Goal: Transaction & Acquisition: Book appointment/travel/reservation

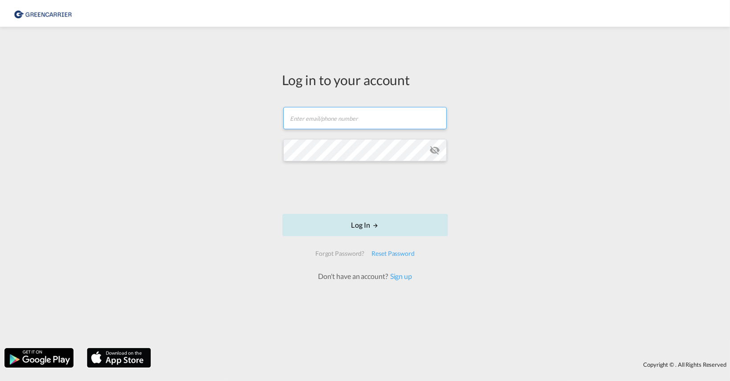
type input "[EMAIL_ADDRESS][DOMAIN_NAME]"
click at [324, 217] on button "Log In" at bounding box center [365, 225] width 166 height 22
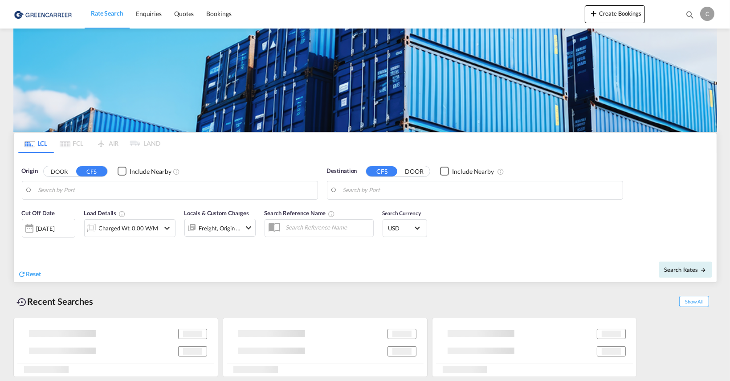
type input "[GEOGRAPHIC_DATA] ([GEOGRAPHIC_DATA]), CZPRG"
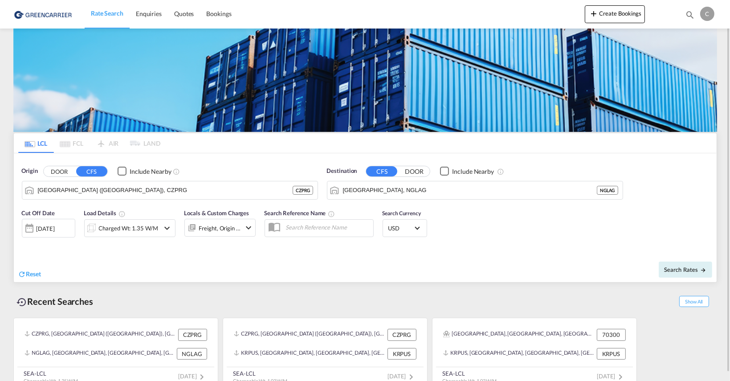
scroll to position [8, 0]
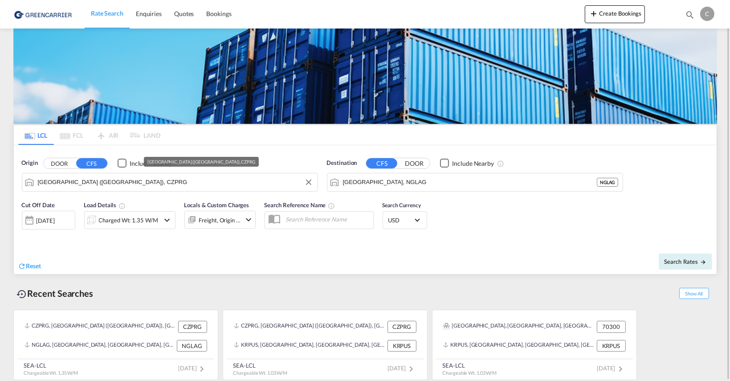
click at [86, 181] on input "[GEOGRAPHIC_DATA] ([GEOGRAPHIC_DATA]), CZPRG" at bounding box center [175, 182] width 275 height 13
click at [346, 175] on md-autocomplete "[GEOGRAPHIC_DATA], NGLAG" at bounding box center [480, 182] width 275 height 15
click at [377, 183] on input "[GEOGRAPHIC_DATA], NGLAG" at bounding box center [480, 182] width 275 height 13
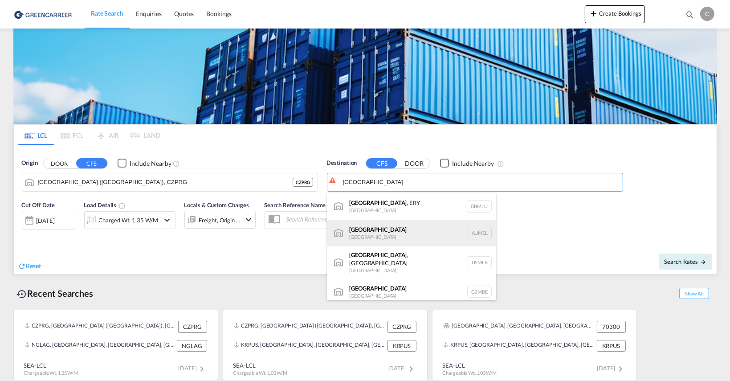
click at [382, 233] on div "[GEOGRAPHIC_DATA] [GEOGRAPHIC_DATA] AUMEL" at bounding box center [411, 233] width 169 height 27
type input "[GEOGRAPHIC_DATA], [GEOGRAPHIC_DATA]"
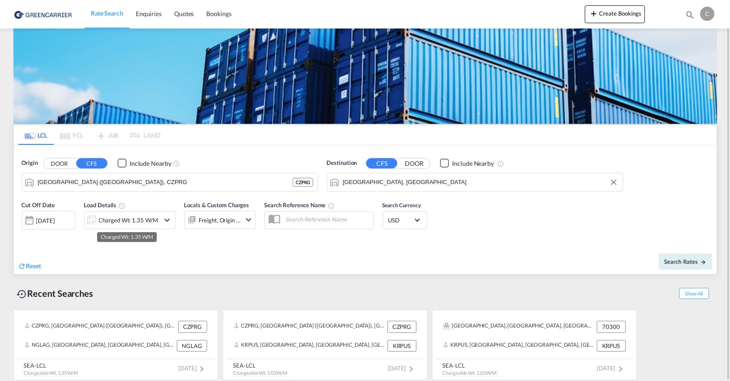
click at [137, 217] on div "Charged Wt: 1.35 W/M" at bounding box center [128, 220] width 59 height 12
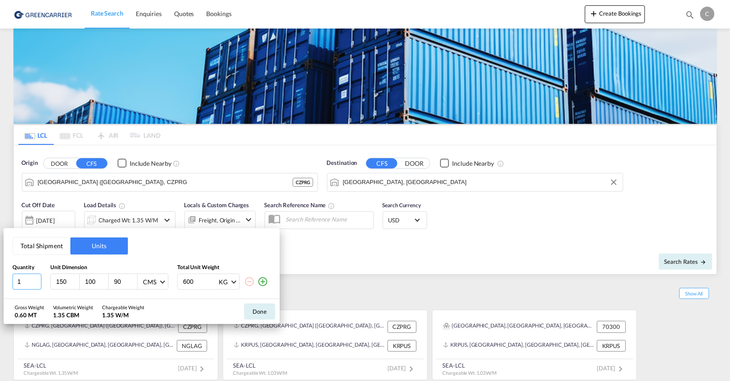
click at [34, 276] on input "1" at bounding box center [26, 282] width 29 height 16
click at [84, 283] on input "100" at bounding box center [96, 282] width 24 height 8
drag, startPoint x: 76, startPoint y: 283, endPoint x: 29, endPoint y: 280, distance: 47.3
click at [55, 280] on input "149" at bounding box center [67, 282] width 24 height 8
click at [61, 280] on input "149" at bounding box center [67, 282] width 24 height 8
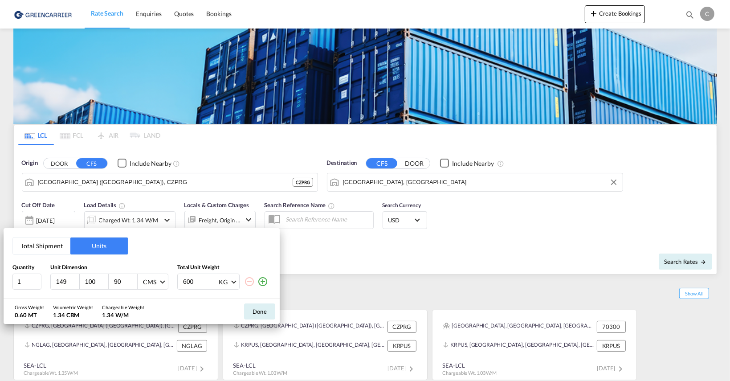
click at [61, 280] on input "149" at bounding box center [67, 282] width 24 height 8
type input "86"
type input "61"
type input "75"
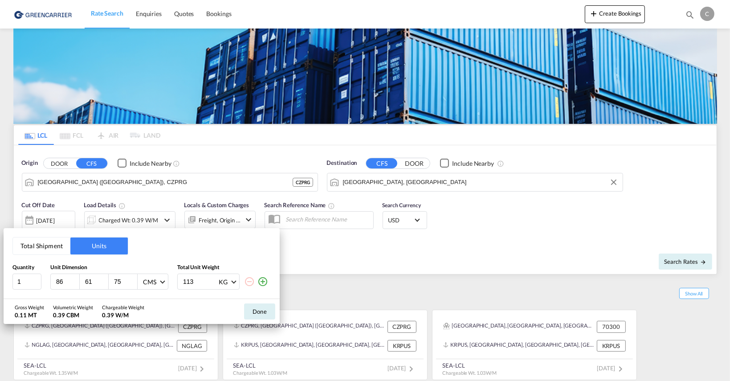
type input "113"
click at [261, 282] on md-icon "icon-plus-circle-outline" at bounding box center [263, 281] width 11 height 11
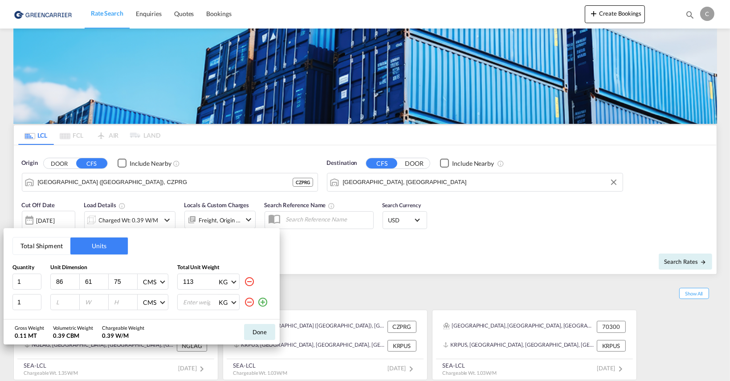
click at [57, 299] on input "number" at bounding box center [67, 302] width 24 height 8
type input "86"
type input "61"
type input "75"
click at [188, 303] on input "number" at bounding box center [200, 302] width 36 height 15
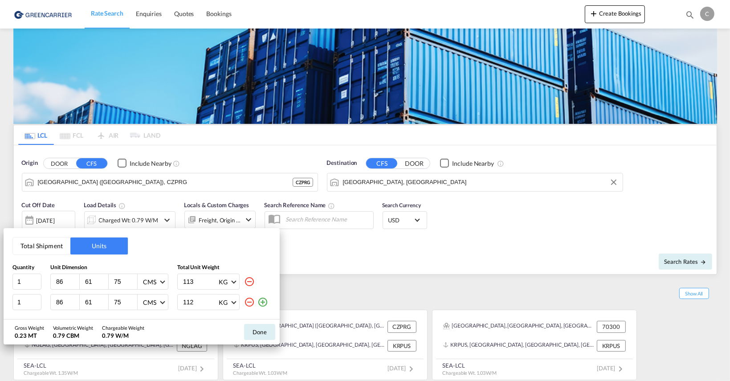
type input "112"
click at [278, 342] on div "Done" at bounding box center [260, 331] width 40 height 25
click at [248, 327] on button "Done" at bounding box center [259, 332] width 31 height 16
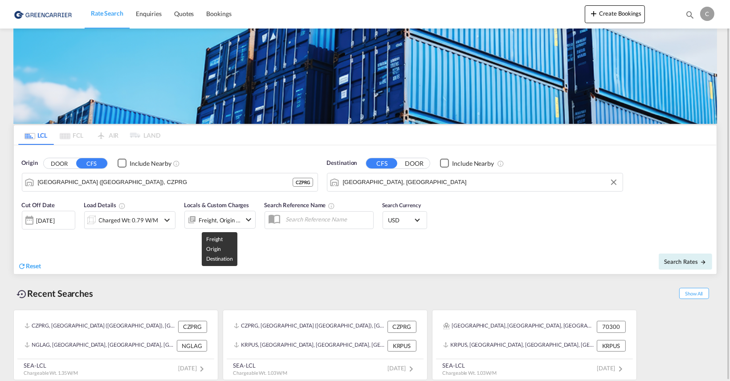
click at [221, 217] on div "Freight, Origin +1" at bounding box center [220, 220] width 42 height 12
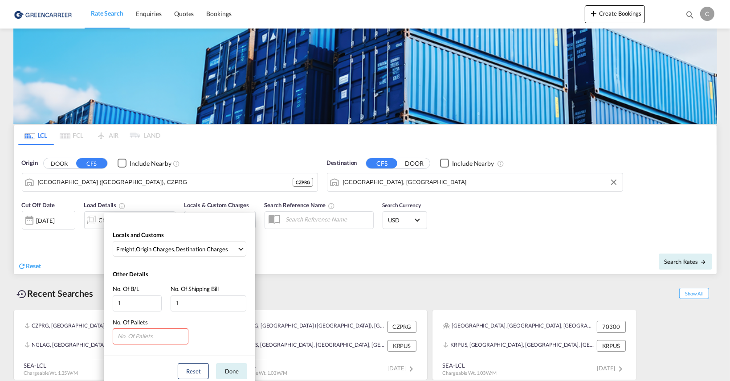
click at [431, 278] on div "Locals and Customs Freight , Origin Charges , Destination Charges Clear All Sel…" at bounding box center [365, 190] width 730 height 381
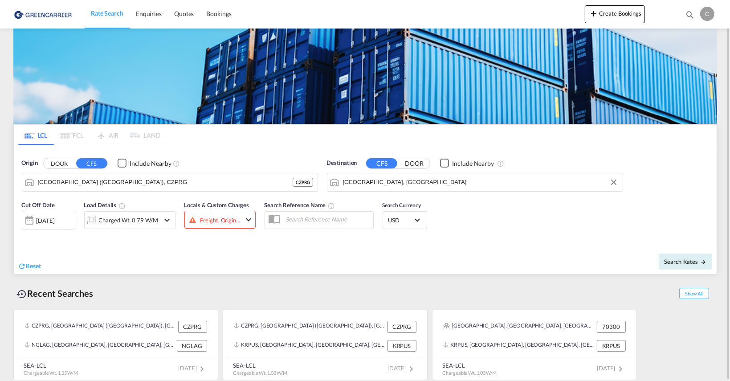
click at [197, 211] on div "Freight, Origin +1" at bounding box center [219, 220] width 71 height 18
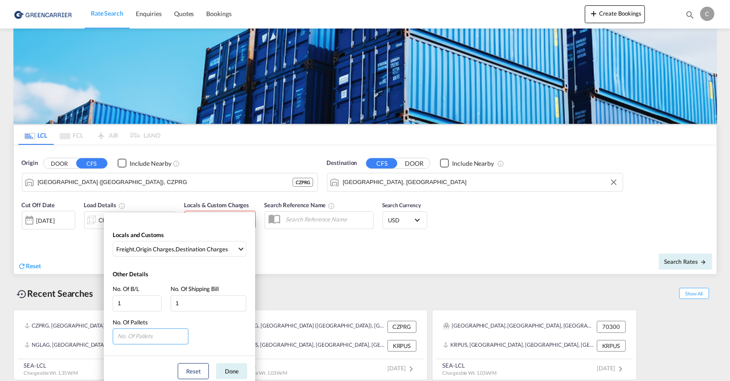
click at [142, 335] on input "number" at bounding box center [151, 336] width 76 height 16
type input "2"
click at [229, 369] on button "Done" at bounding box center [231, 371] width 31 height 16
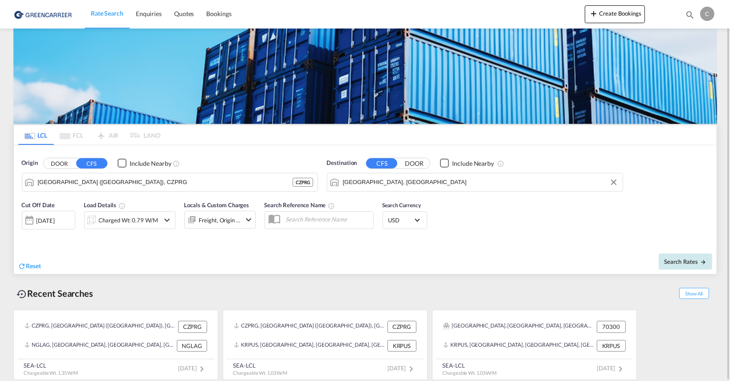
click at [689, 262] on span "Search Rates" at bounding box center [685, 261] width 43 height 7
type input "CZPRG to AUMEL / [DATE]"
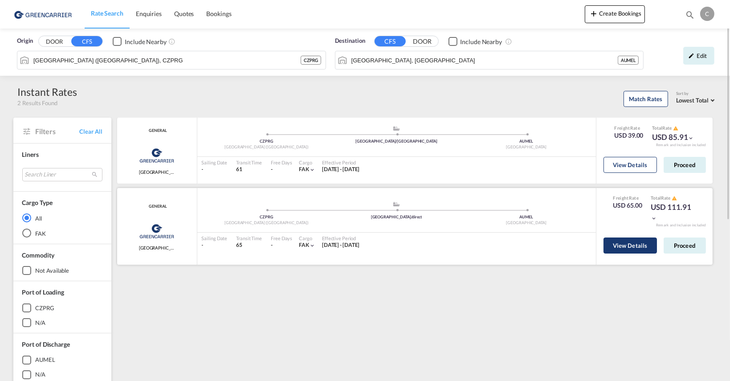
click at [622, 249] on button "View Details" at bounding box center [630, 245] width 53 height 16
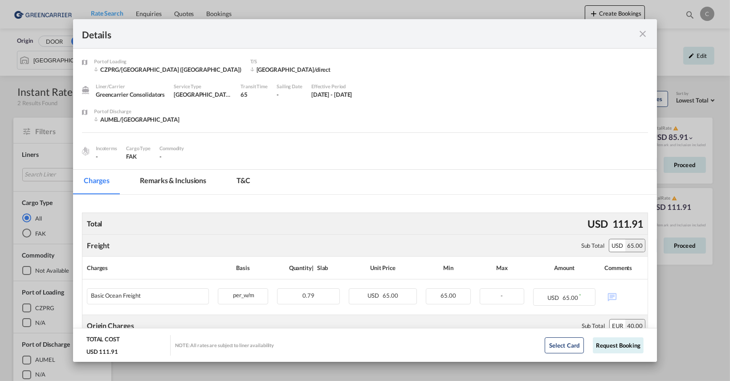
click at [642, 33] on md-icon "icon-close fg-AAA8AD m-0 cursor" at bounding box center [643, 34] width 11 height 11
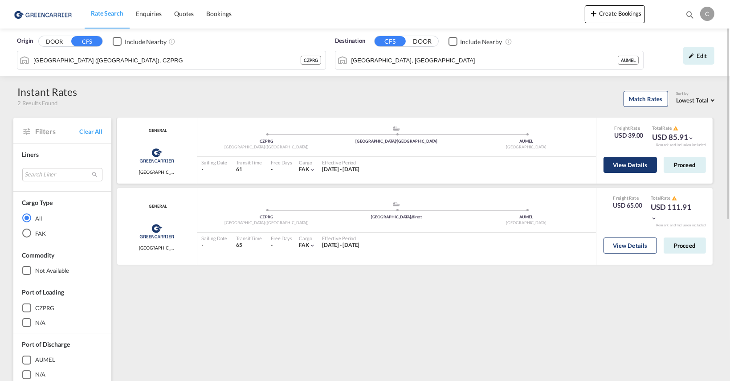
click at [625, 163] on button "View Details" at bounding box center [630, 165] width 53 height 16
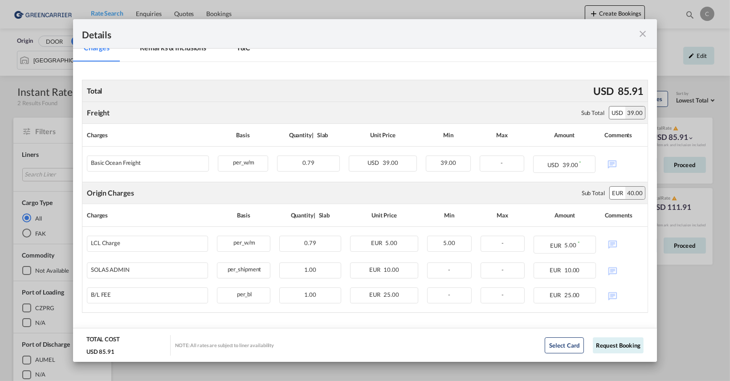
scroll to position [135, 0]
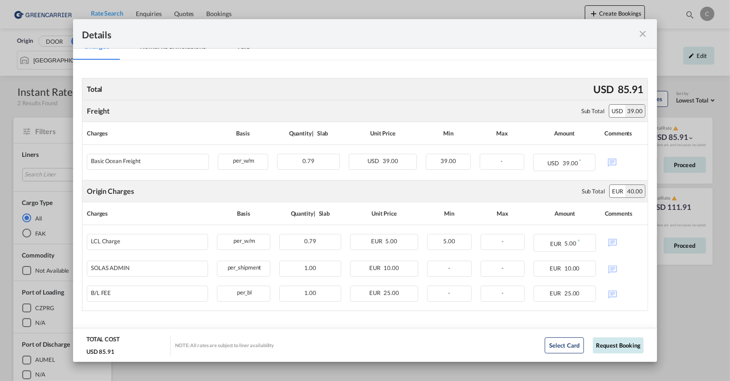
click at [620, 343] on button "Request Booking" at bounding box center [618, 345] width 51 height 16
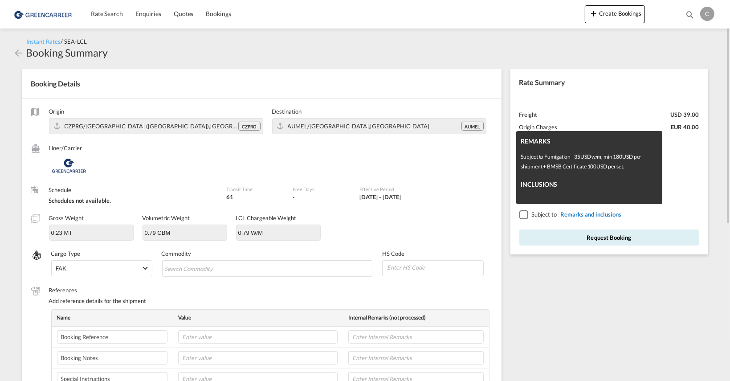
click at [579, 215] on span "Remarks and inclusions" at bounding box center [590, 214] width 63 height 7
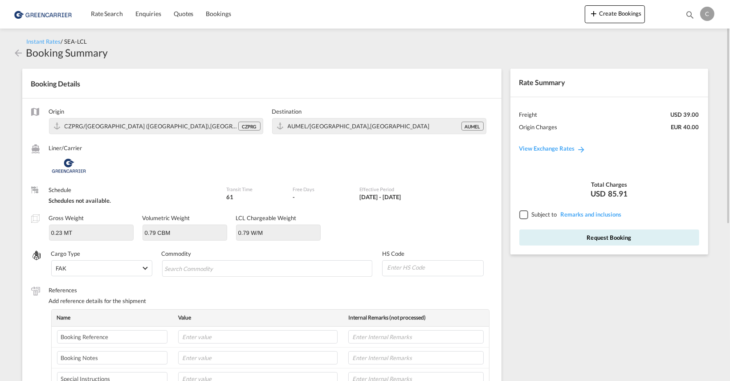
click at [523, 214] on div at bounding box center [524, 214] width 8 height 8
click at [20, 51] on md-icon "icon-arrow-left" at bounding box center [18, 53] width 11 height 11
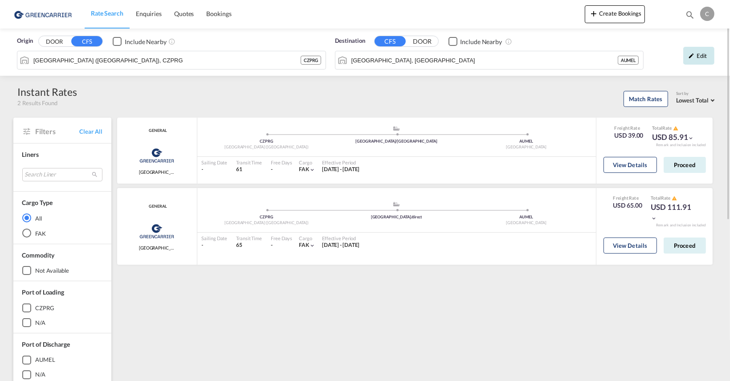
click at [706, 55] on div "Edit" at bounding box center [698, 56] width 31 height 18
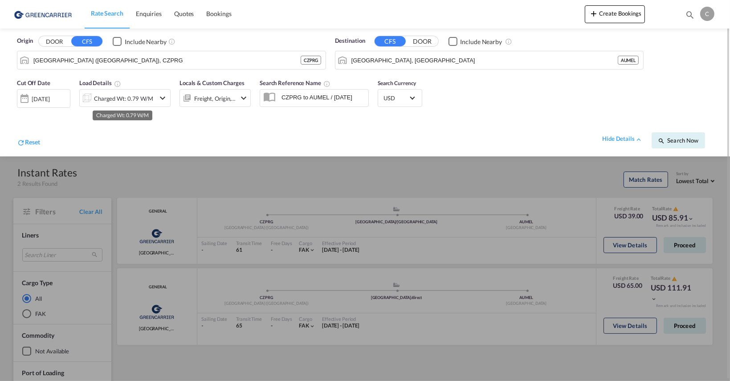
click at [128, 98] on div "Charged Wt: 0.79 W/M" at bounding box center [123, 98] width 59 height 12
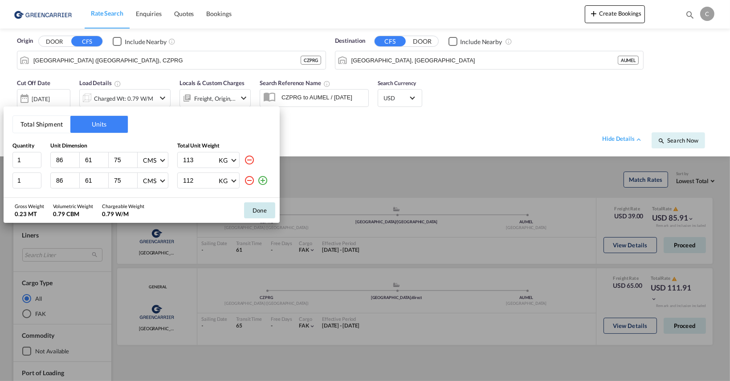
click at [269, 210] on button "Done" at bounding box center [259, 210] width 31 height 16
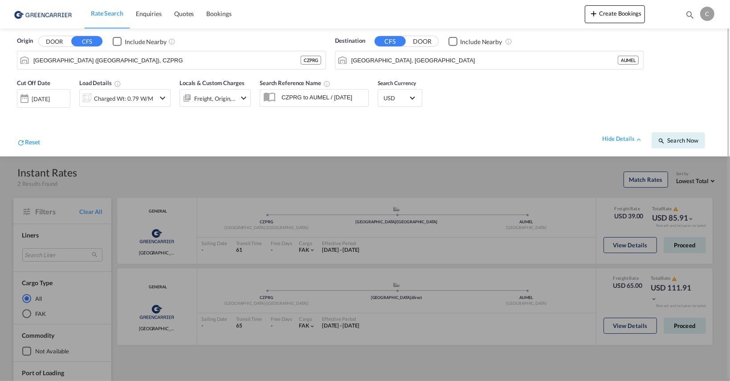
click at [519, 187] on div at bounding box center [365, 190] width 730 height 381
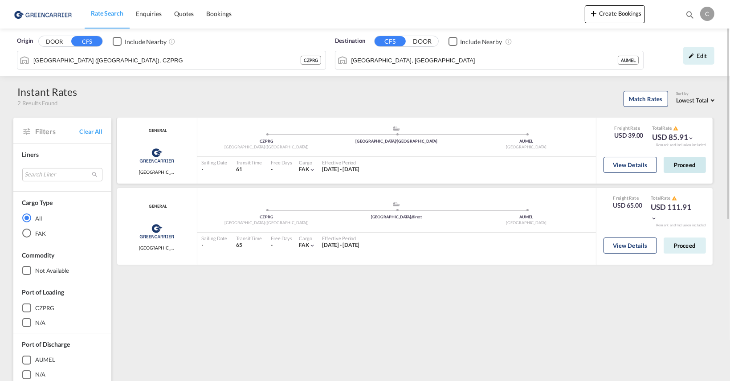
click at [679, 163] on button "Proceed" at bounding box center [685, 165] width 42 height 16
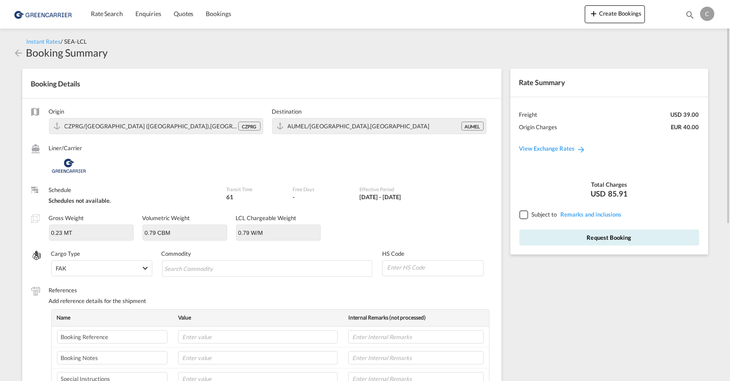
click at [525, 215] on div at bounding box center [524, 214] width 8 height 8
click at [616, 238] on button "Request Booking" at bounding box center [610, 237] width 180 height 16
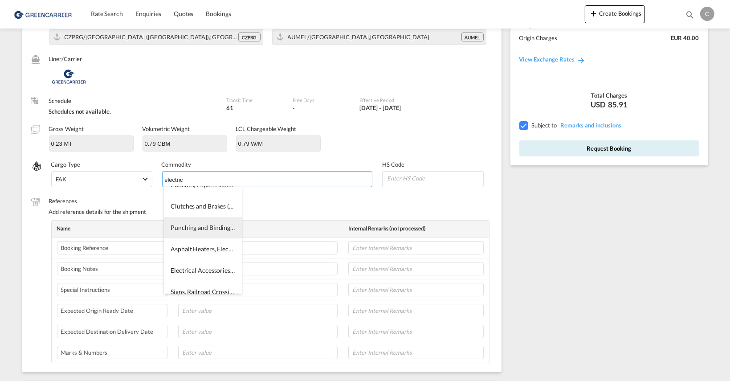
scroll to position [1019, 0]
type input "electric"
drag, startPoint x: 205, startPoint y: 177, endPoint x: 168, endPoint y: 176, distance: 37.0
click at [196, 178] on md-icon "Remove electric" at bounding box center [193, 179] width 11 height 11
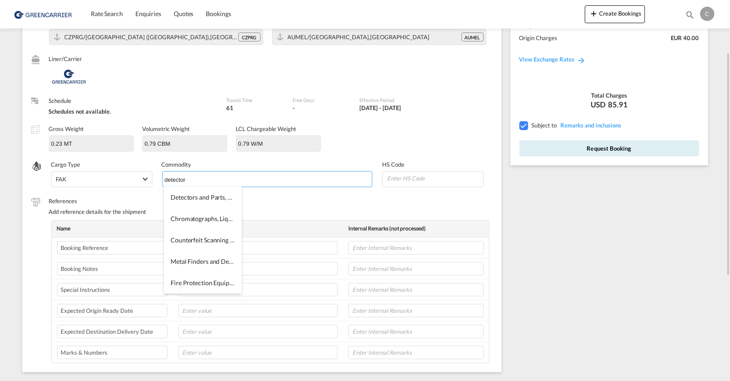
scroll to position [0, 0]
type input "detector"
click at [202, 199] on span "Detectors and Parts, Dust, Gas, Voltage" at bounding box center [224, 197] width 106 height 8
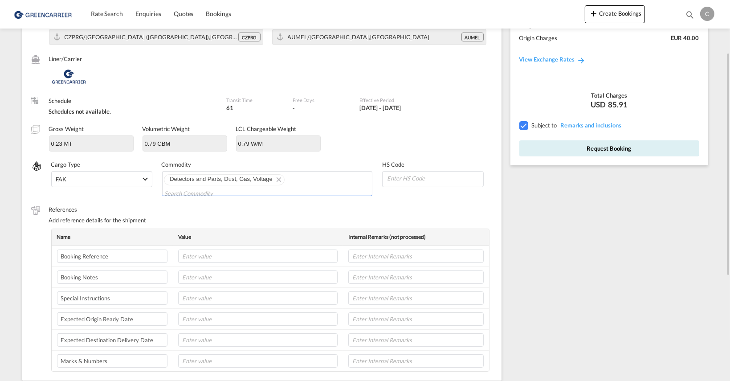
click at [329, 206] on div "References Add reference details for the shipment" at bounding box center [271, 216] width 444 height 23
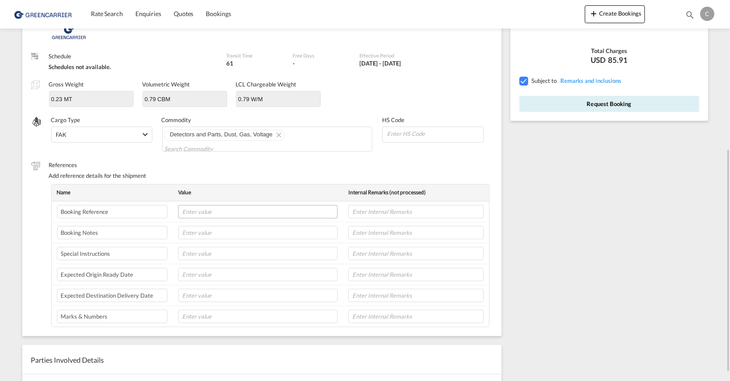
scroll to position [178, 0]
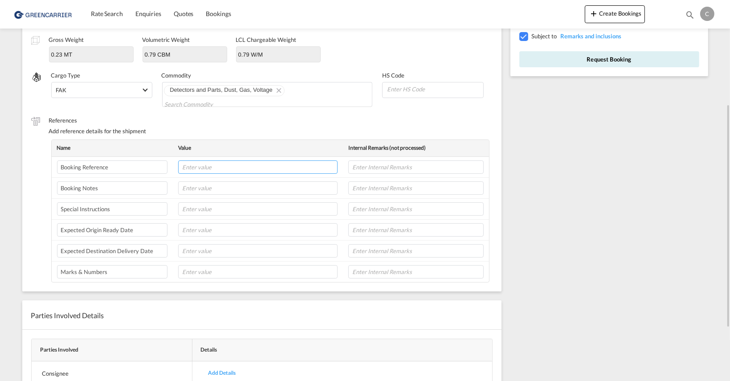
click at [200, 160] on input "text" at bounding box center [258, 166] width 160 height 13
paste input "9172139"
click at [223, 181] on input "text" at bounding box center [258, 187] width 160 height 13
click at [162, 157] on tr "Booking Reference 9172139" at bounding box center [271, 167] width 438 height 21
paste input "GBR-0"
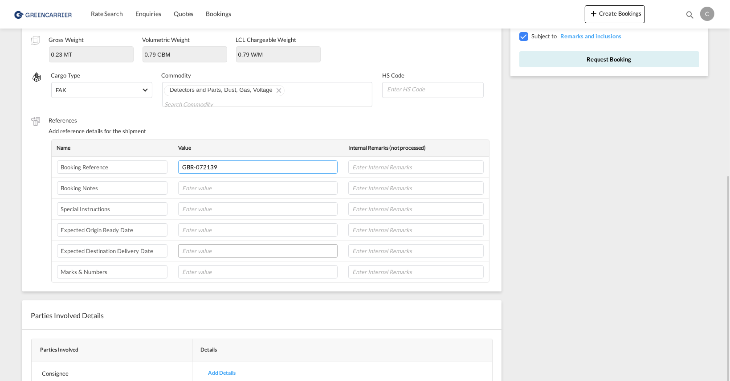
scroll to position [223, 0]
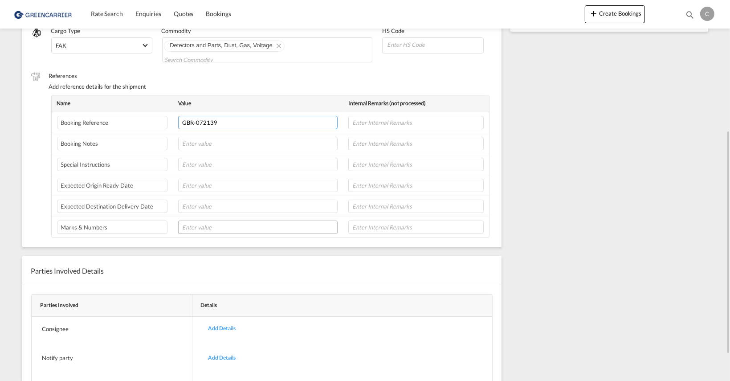
type input "GBR-072139"
click at [246, 221] on input "text" at bounding box center [258, 227] width 160 height 13
paste input "GBR-072139 9172139"
type input "GBR-072139 9172139"
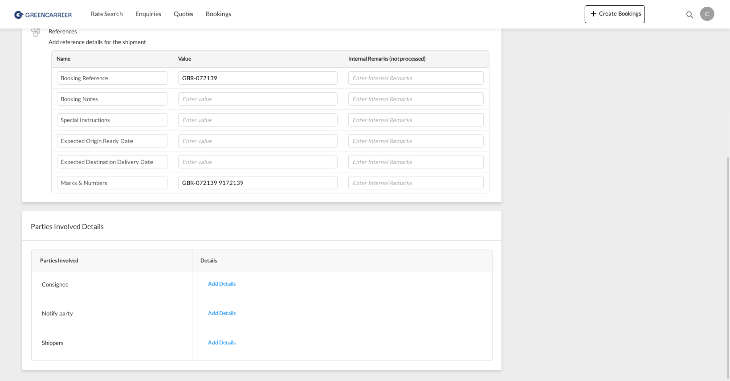
click at [223, 274] on div "Add Details" at bounding box center [221, 284] width 41 height 21
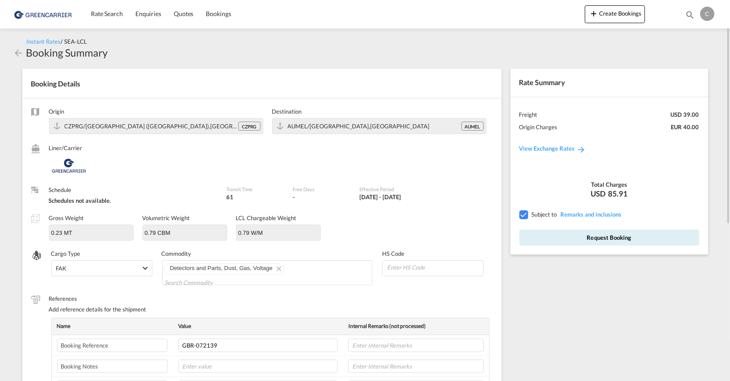
click at [17, 54] on md-icon "icon-arrow-left" at bounding box center [18, 53] width 11 height 11
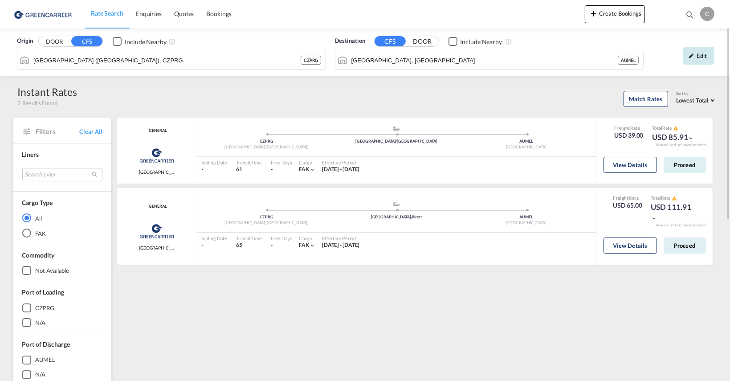
click at [694, 58] on div "Edit" at bounding box center [698, 56] width 31 height 18
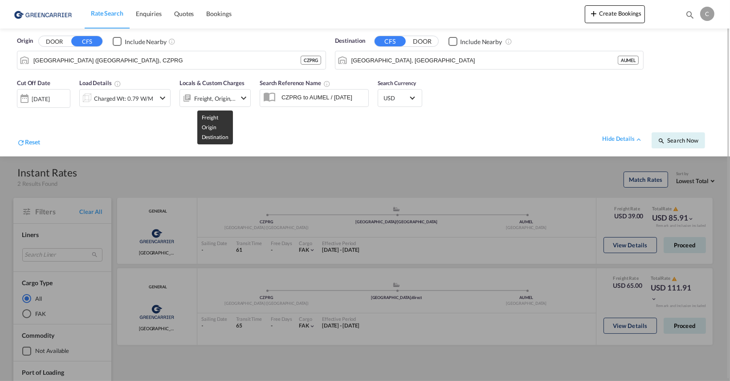
click at [221, 94] on div "Freight, Origin, Destination" at bounding box center [215, 98] width 42 height 12
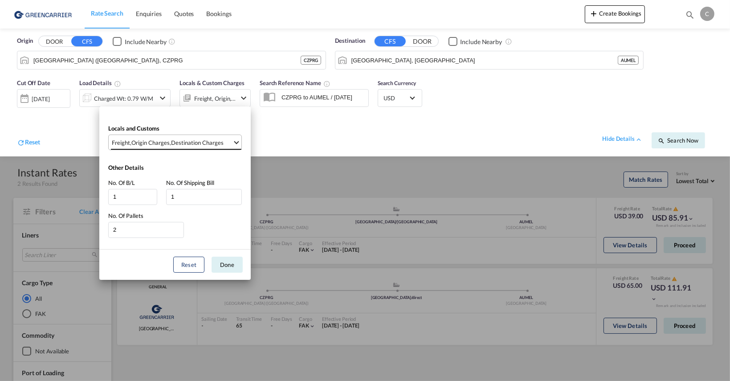
click at [206, 139] on md-select-value "Freight , Origin Charges , Destination Charges" at bounding box center [176, 142] width 131 height 15
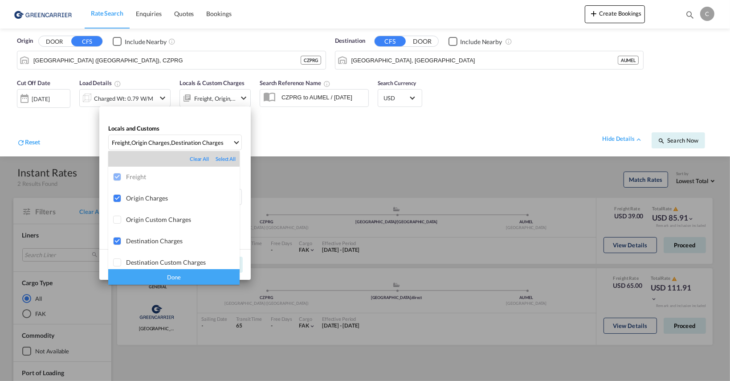
click at [206, 142] on md-backdrop at bounding box center [365, 190] width 730 height 381
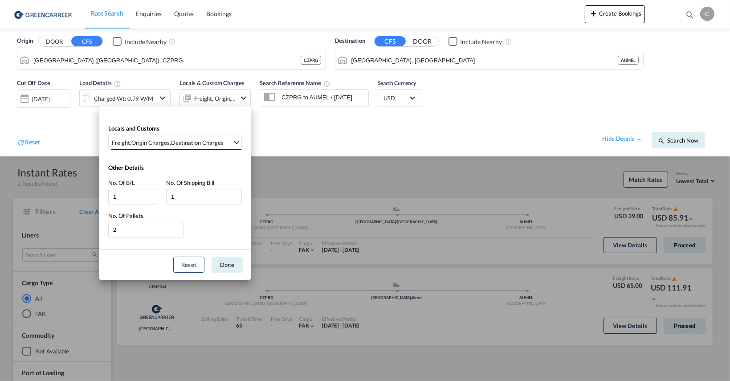
click at [206, 142] on div "Destination Charges" at bounding box center [197, 143] width 53 height 8
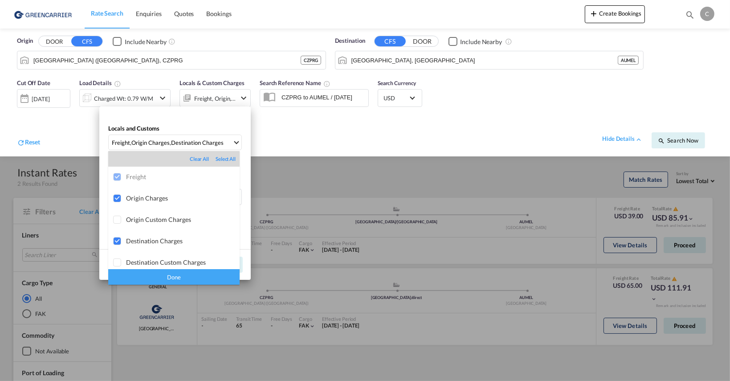
click at [193, 160] on div "Clear All" at bounding box center [203, 158] width 26 height 7
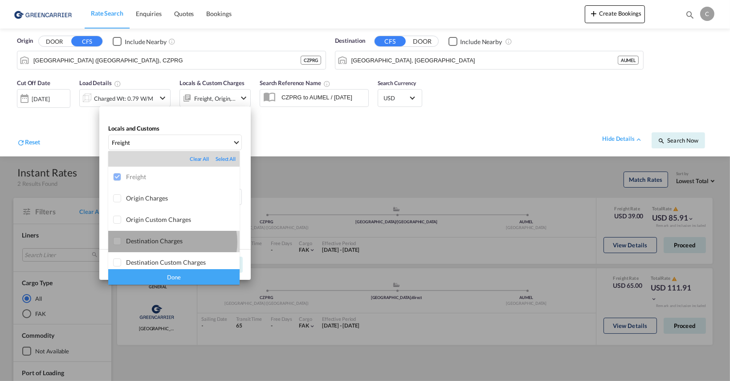
click at [172, 242] on div "Destination Charges" at bounding box center [183, 241] width 114 height 8
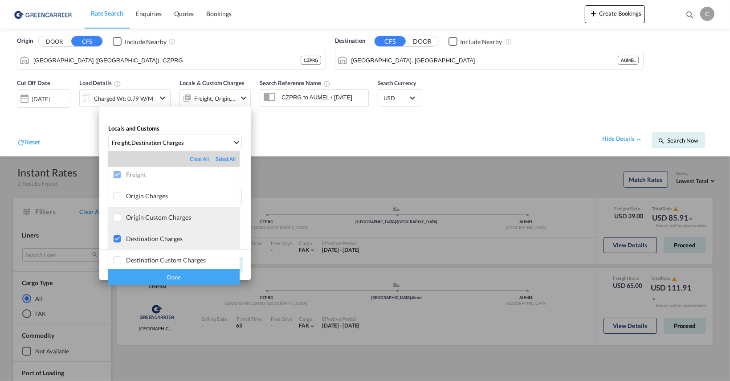
scroll to position [4, 0]
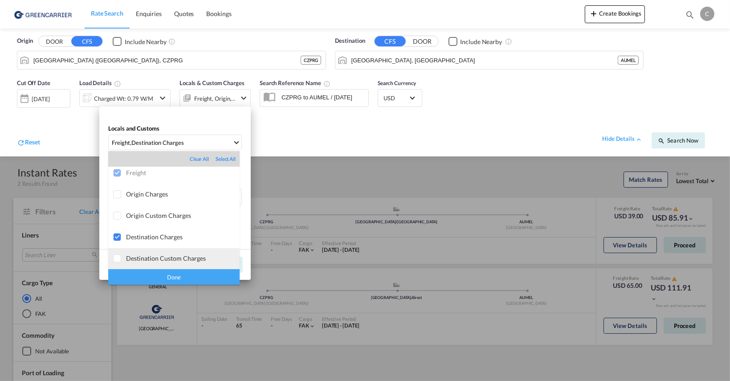
click at [187, 262] on md-option "Destination Custom Charges" at bounding box center [173, 258] width 131 height 21
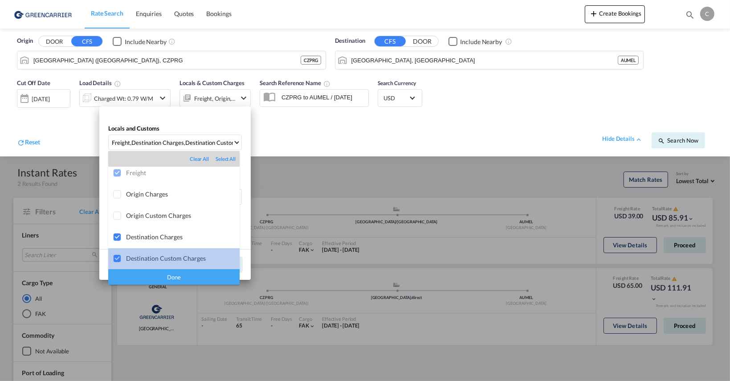
click at [187, 261] on div "Destination Custom Charges" at bounding box center [183, 258] width 114 height 8
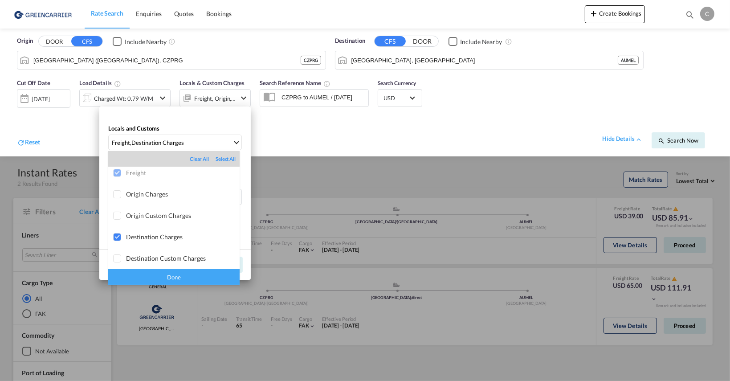
click at [180, 275] on div "Done" at bounding box center [173, 277] width 131 height 16
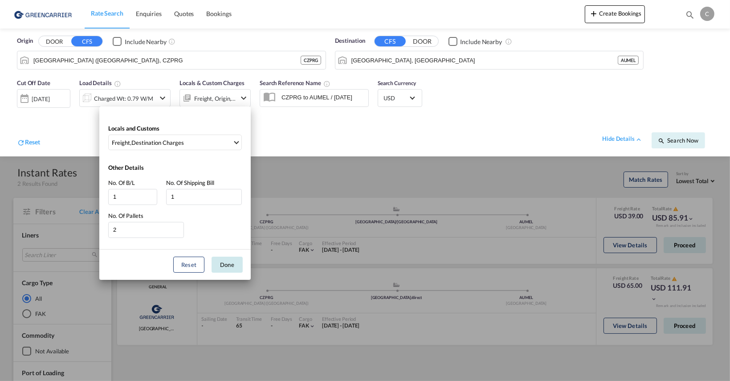
click at [224, 265] on button "Done" at bounding box center [227, 265] width 31 height 16
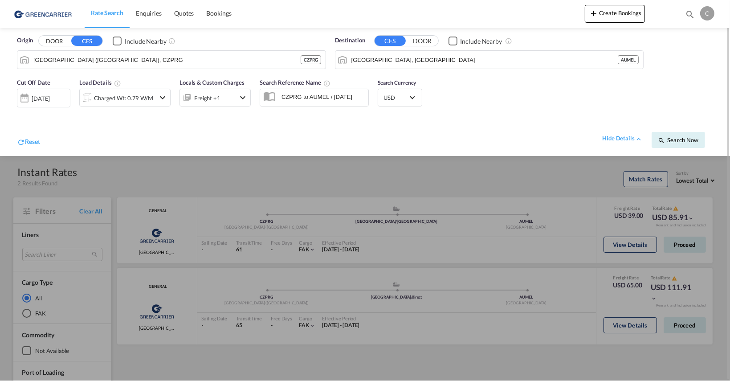
scroll to position [0, 0]
click at [517, 195] on div at bounding box center [365, 190] width 730 height 381
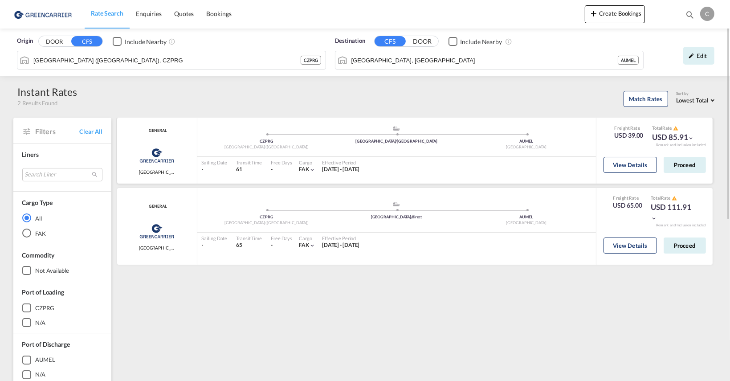
click at [689, 141] on div "USD 85.91" at bounding box center [674, 137] width 42 height 11
click at [689, 138] on md-icon "icon-chevron-down" at bounding box center [691, 138] width 6 height 6
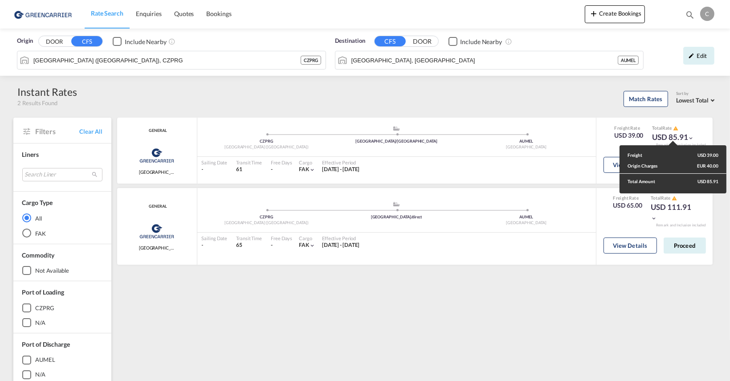
click at [690, 135] on div "Freight USD 39.00 Origin Charges EUR 40.00 Total Amount USD 85.91" at bounding box center [365, 190] width 730 height 381
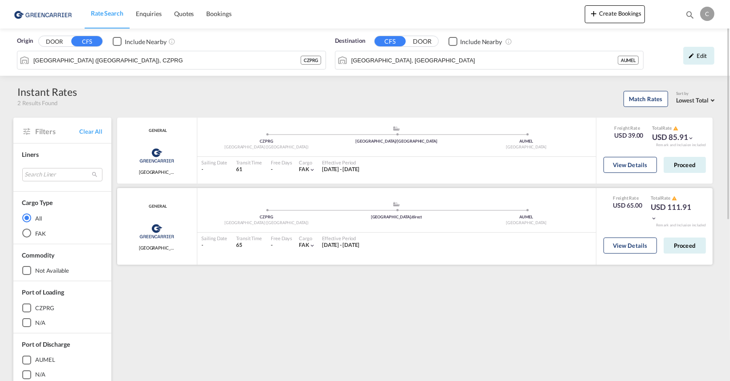
click at [654, 218] on md-icon "icon-chevron-down" at bounding box center [654, 218] width 6 height 6
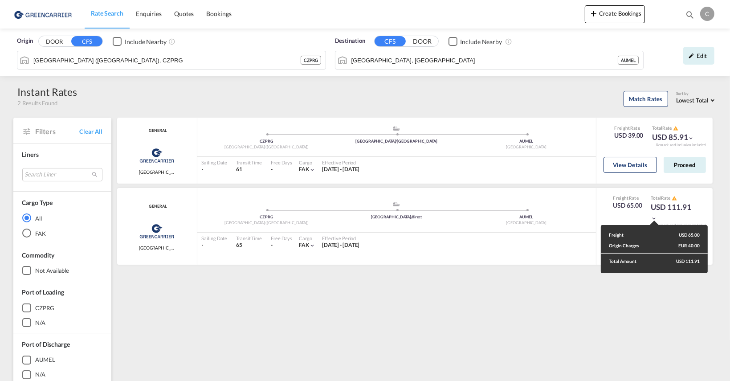
click at [692, 139] on div "Freight USD 65.00 Origin Charges EUR 40.00 Total Amount USD 111.91" at bounding box center [365, 190] width 730 height 381
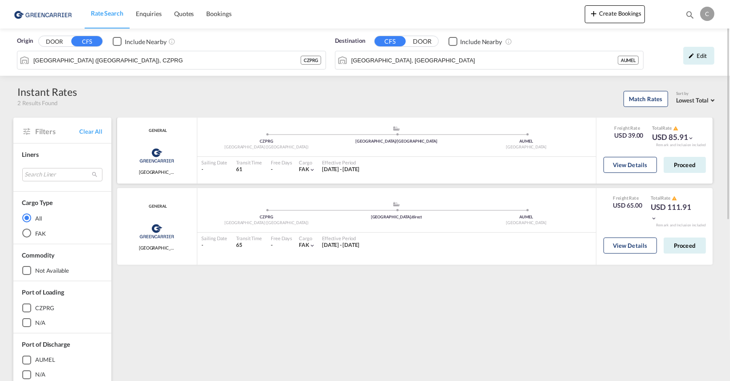
click at [692, 137] on md-icon "icon-chevron-down" at bounding box center [691, 138] width 6 height 6
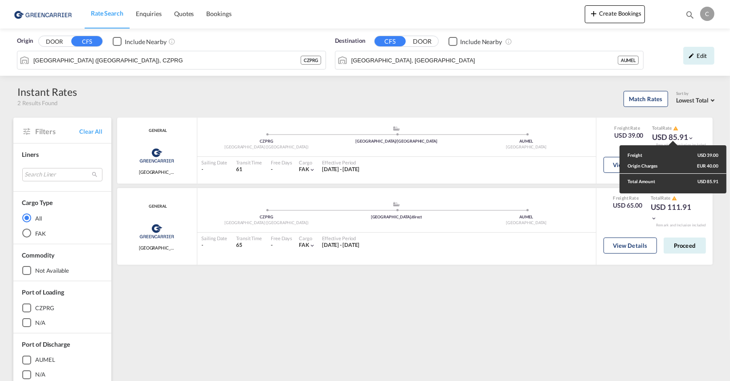
click at [652, 217] on div "Freight USD 39.00 Origin Charges EUR 40.00 Total Amount USD 85.91" at bounding box center [365, 190] width 730 height 381
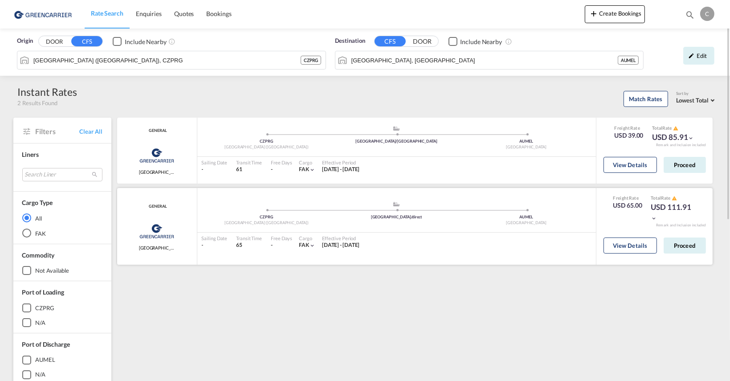
click at [656, 215] on md-icon "icon-chevron-down" at bounding box center [654, 218] width 6 height 6
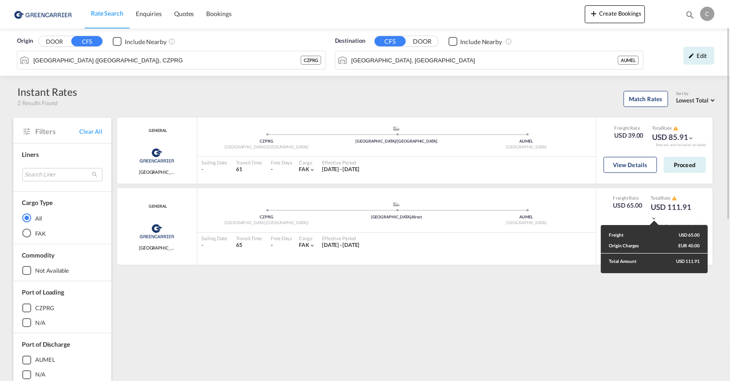
drag, startPoint x: 314, startPoint y: 344, endPoint x: 369, endPoint y: 345, distance: 54.8
click at [315, 344] on div "Freight USD 65.00 Origin Charges EUR 40.00 Total Amount USD 111.91" at bounding box center [365, 190] width 730 height 381
